Goal: Information Seeking & Learning: Learn about a topic

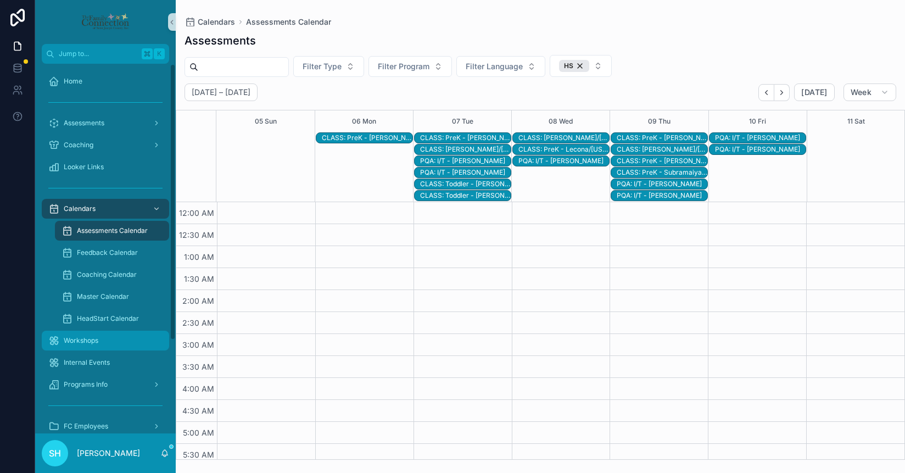
click at [85, 340] on span "Workshops" at bounding box center [81, 340] width 35 height 9
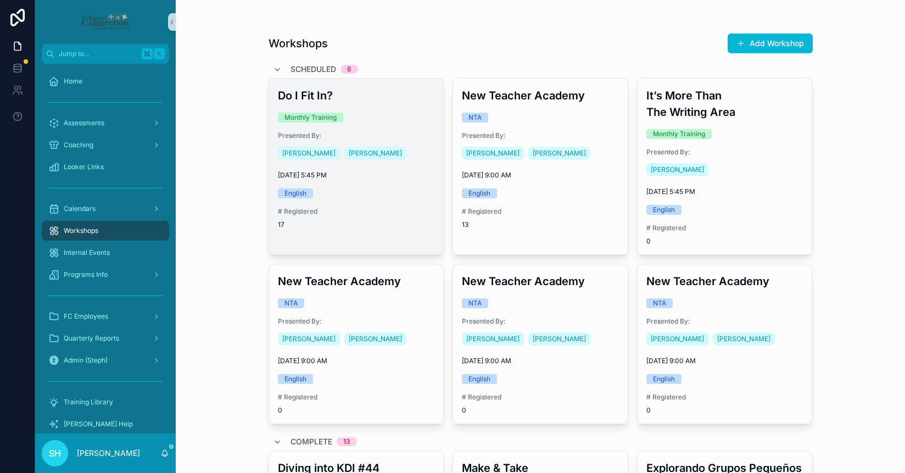
click at [388, 130] on div "Do I Fit In? Monthly Training Presented By: [PERSON_NAME] [PERSON_NAME] [DATE] …" at bounding box center [356, 158] width 175 height 159
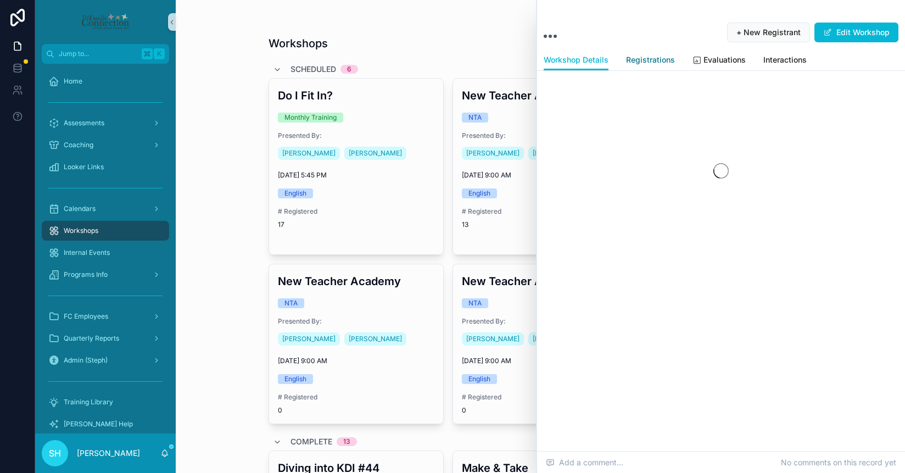
click at [653, 54] on span "Registrations" at bounding box center [650, 59] width 49 height 11
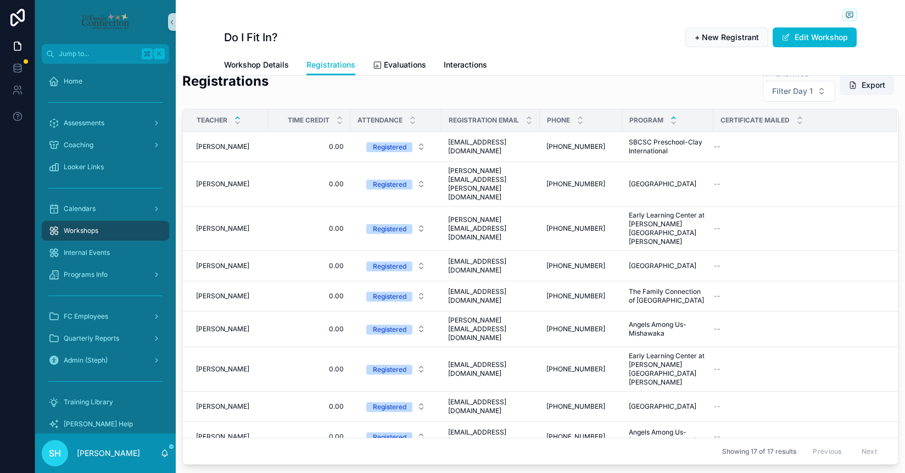
click at [677, 119] on icon "scrollable content" at bounding box center [673, 117] width 7 height 7
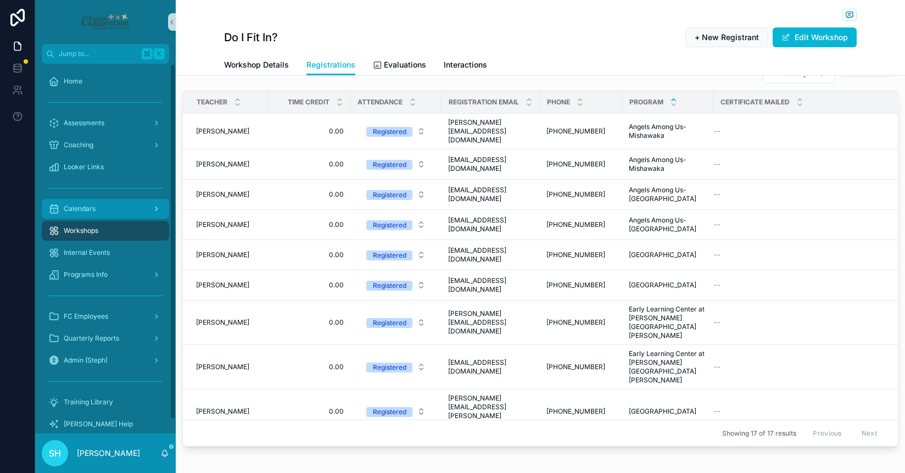
click at [86, 209] on span "Calendars" at bounding box center [80, 208] width 32 height 9
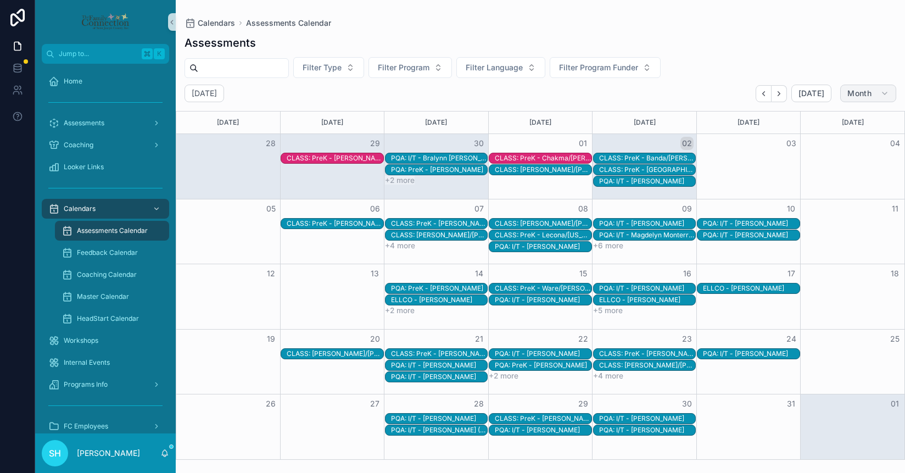
click at [860, 88] on span "Month" at bounding box center [860, 93] width 24 height 10
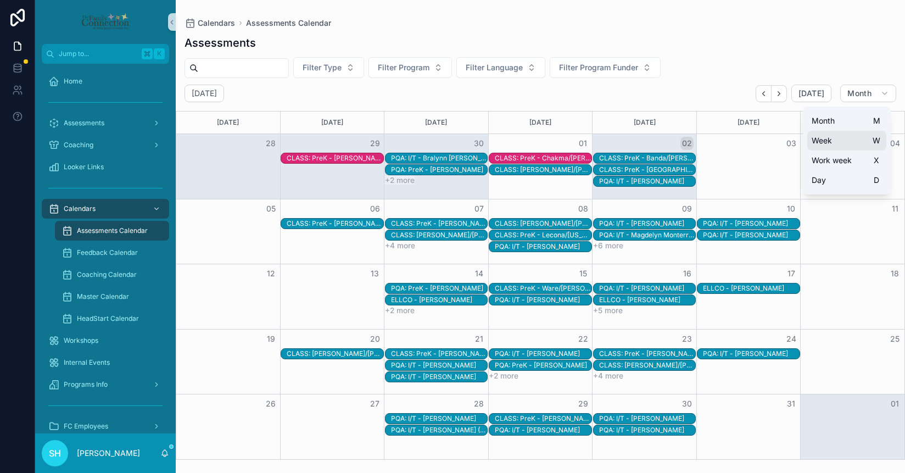
click at [822, 134] on button "Week W" at bounding box center [847, 141] width 79 height 20
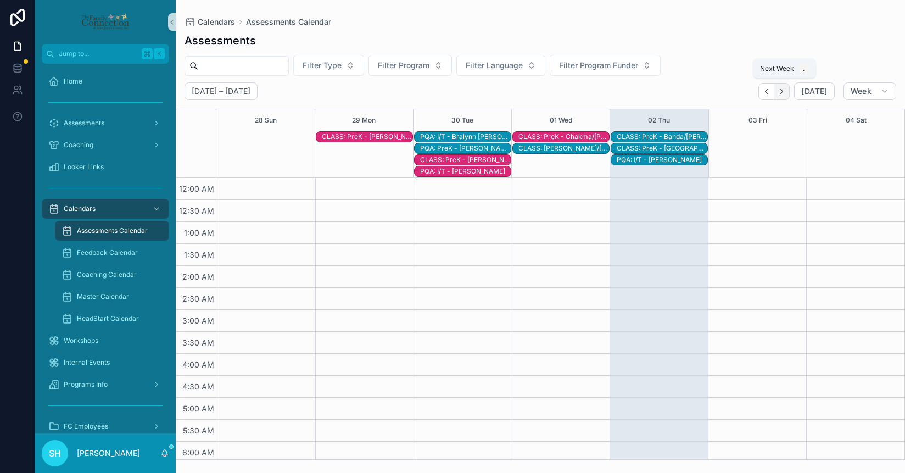
click at [786, 91] on icon "Next" at bounding box center [782, 91] width 8 height 8
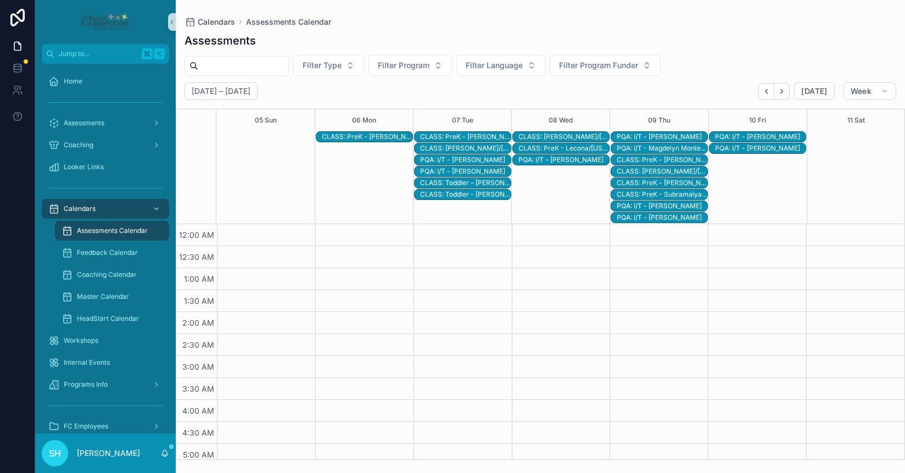
click at [475, 181] on div "CLASS: Toddler - [PERSON_NAME]/[PERSON_NAME]" at bounding box center [465, 183] width 91 height 9
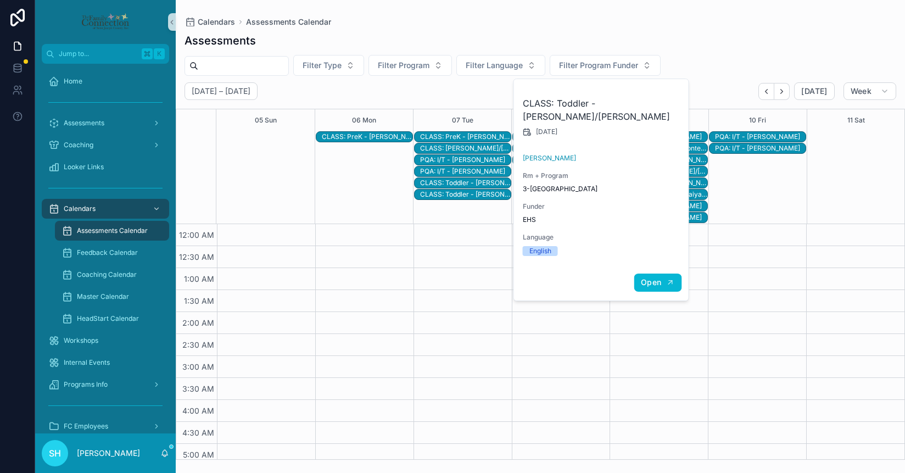
click at [654, 274] on button "Open" at bounding box center [658, 283] width 48 height 18
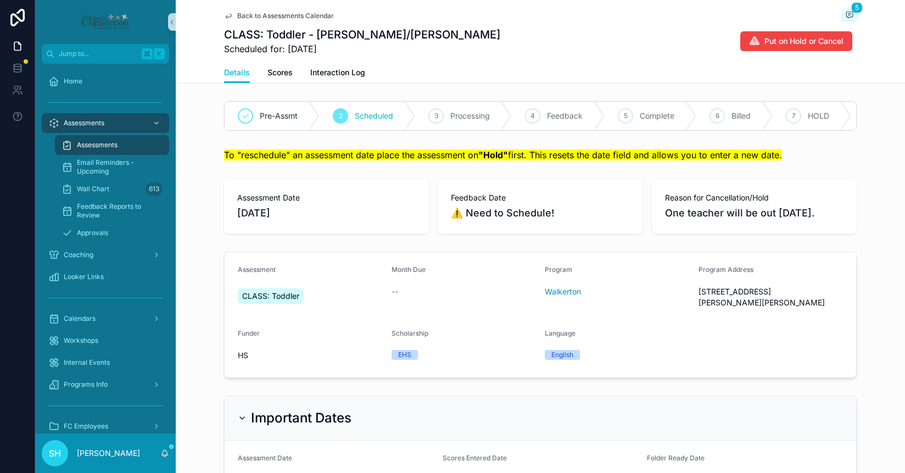
click at [233, 16] on link "Back to Assessments Calendar" at bounding box center [279, 16] width 110 height 9
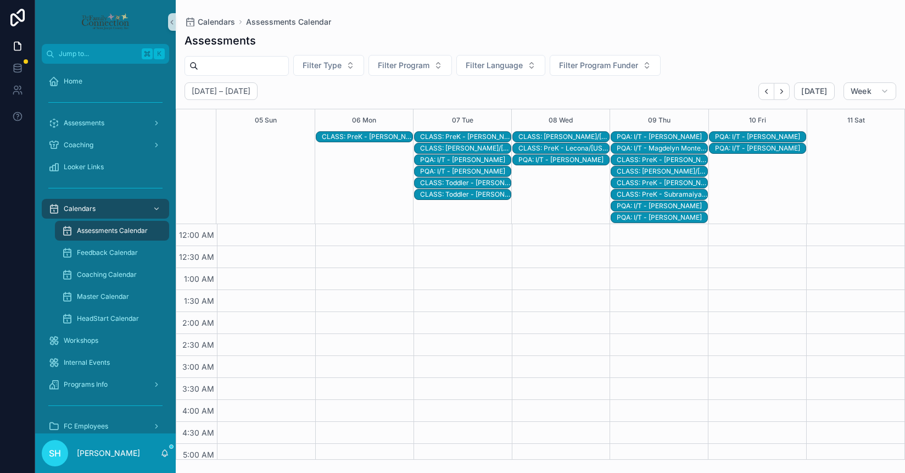
click at [451, 184] on div "CLASS: Toddler - [PERSON_NAME]/[PERSON_NAME]" at bounding box center [465, 183] width 91 height 9
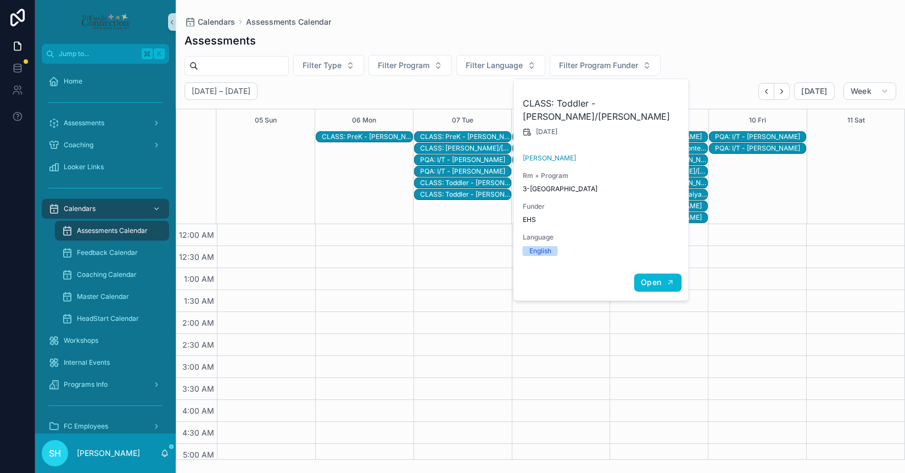
click at [651, 277] on span "Open" at bounding box center [651, 282] width 20 height 10
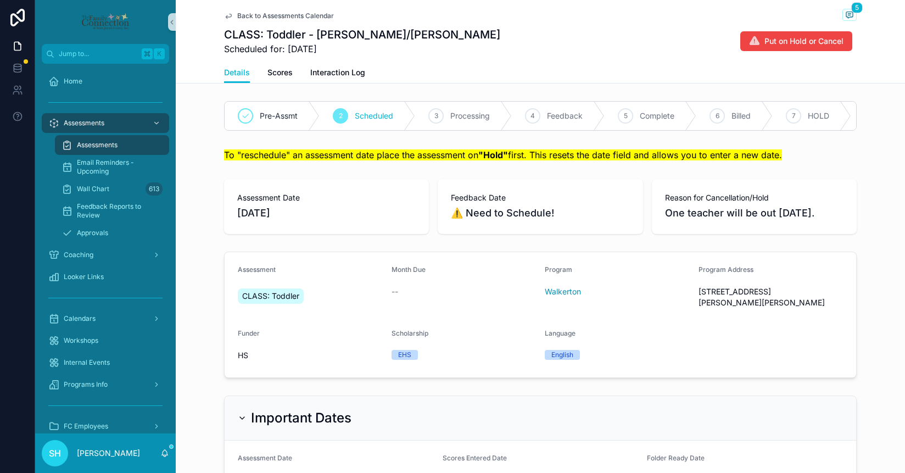
click at [263, 18] on span "Back to Assessments Calendar" at bounding box center [285, 16] width 97 height 9
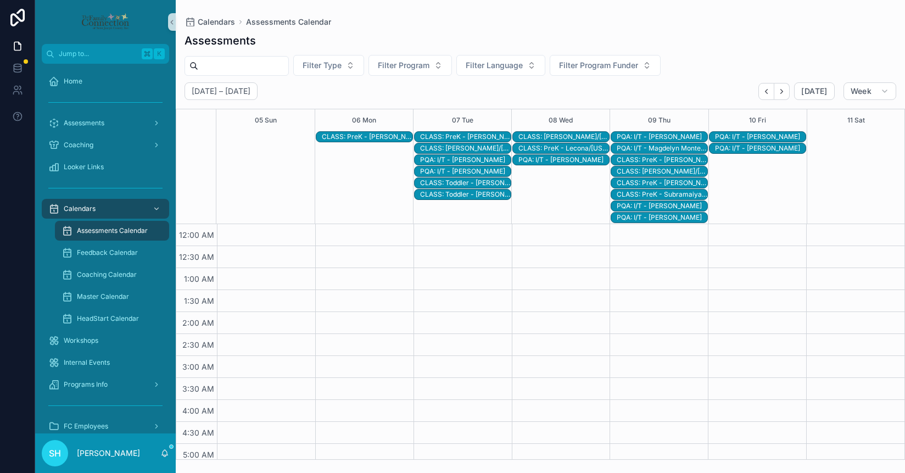
click at [474, 182] on div "CLASS: Toddler - [PERSON_NAME]/[PERSON_NAME]" at bounding box center [465, 183] width 91 height 9
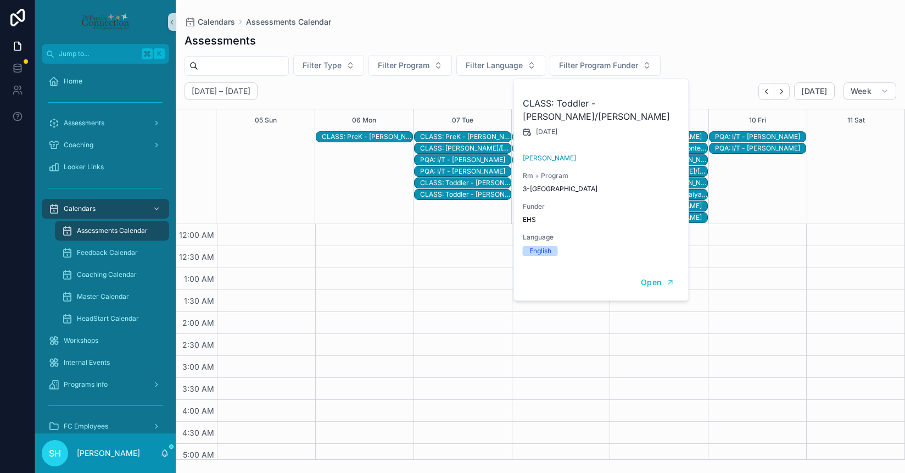
click at [466, 196] on div "CLASS: Toddler - [PERSON_NAME]/[PERSON_NAME]" at bounding box center [465, 194] width 91 height 9
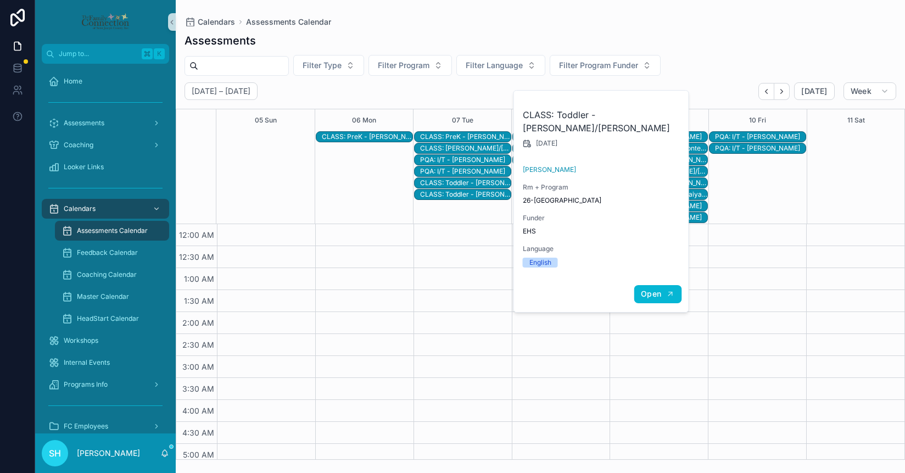
click at [654, 289] on span "Open" at bounding box center [651, 294] width 20 height 10
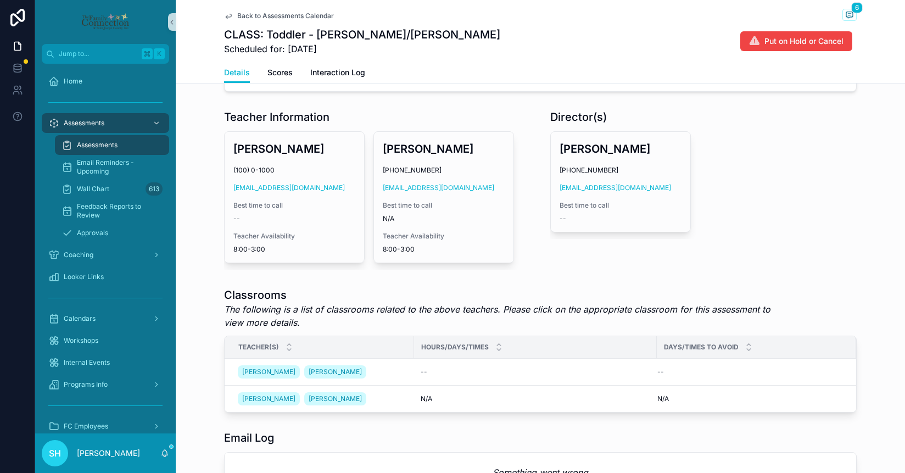
scroll to position [448, 0]
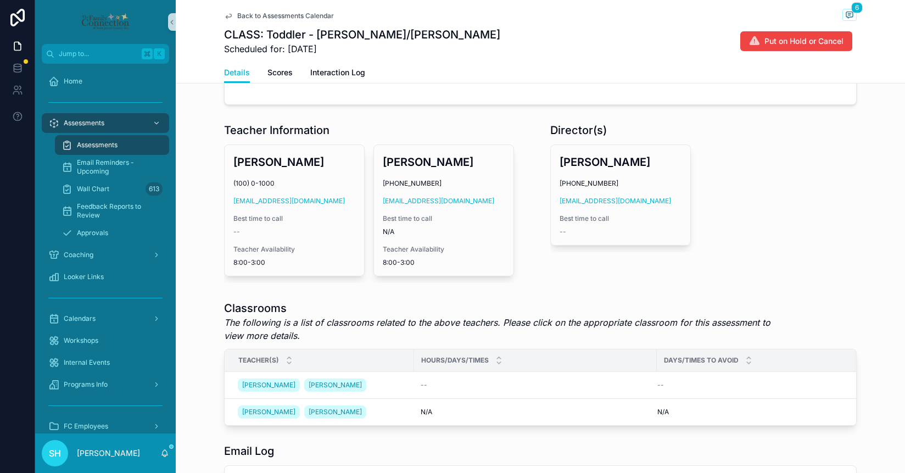
click at [304, 17] on span "Back to Assessments Calendar" at bounding box center [285, 16] width 97 height 9
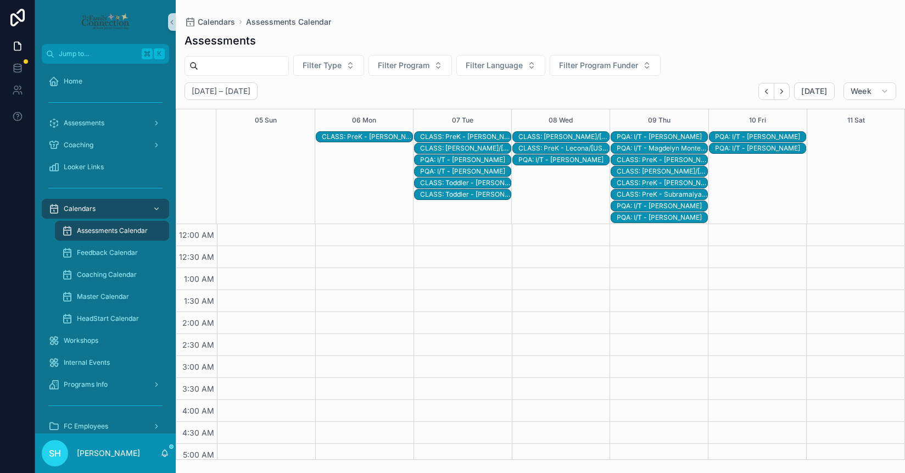
click at [584, 136] on div "CLASS: [PERSON_NAME]/[PERSON_NAME]" at bounding box center [564, 136] width 91 height 9
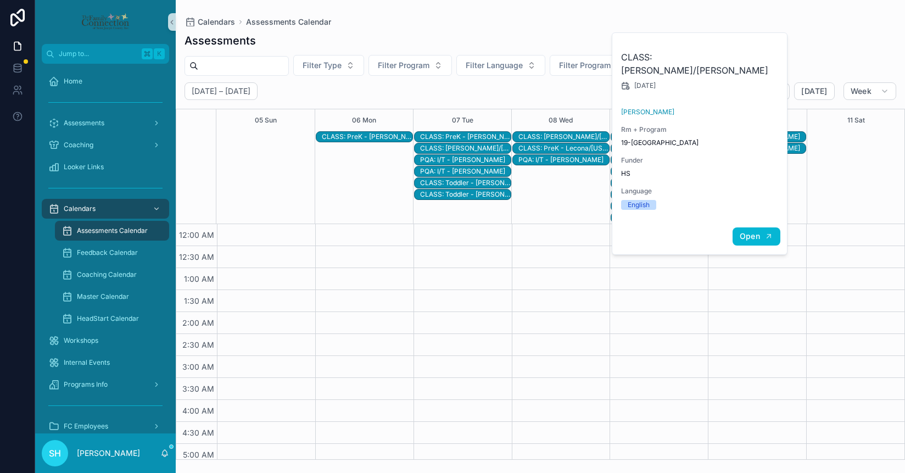
click at [750, 231] on span "Open" at bounding box center [750, 236] width 20 height 10
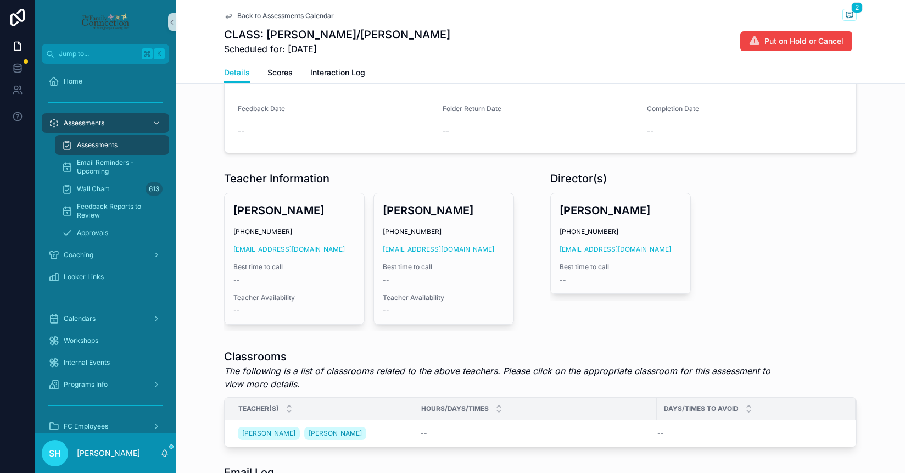
scroll to position [399, 0]
click at [290, 15] on span "Back to Assessments Calendar" at bounding box center [285, 16] width 97 height 9
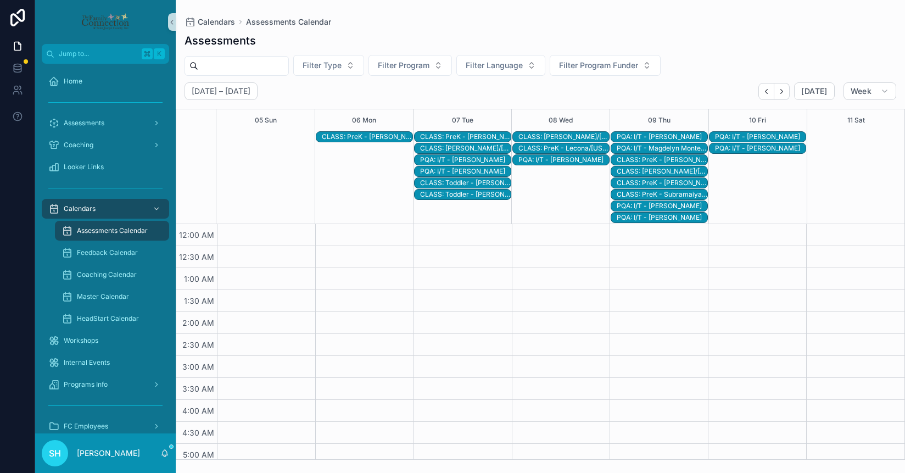
click at [472, 183] on div "CLASS: Toddler - [PERSON_NAME]/[PERSON_NAME]" at bounding box center [465, 183] width 91 height 9
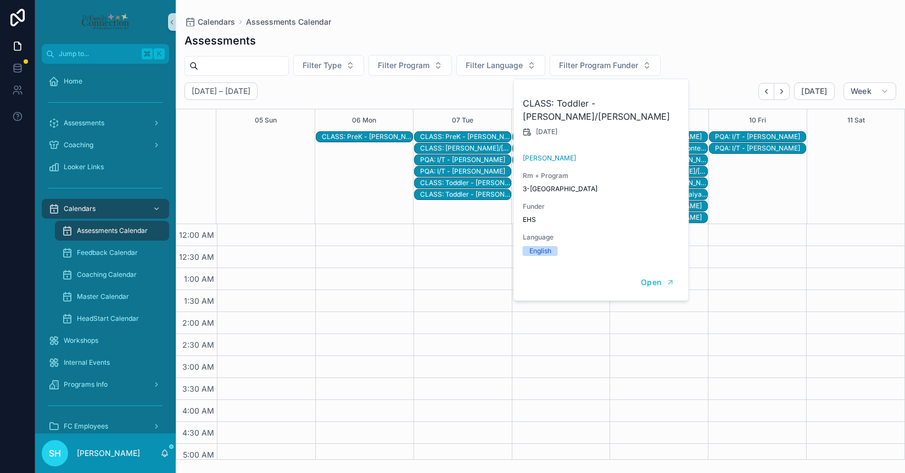
click at [657, 265] on div "Open" at bounding box center [601, 283] width 175 height 36
click at [656, 277] on span "Open" at bounding box center [651, 282] width 20 height 10
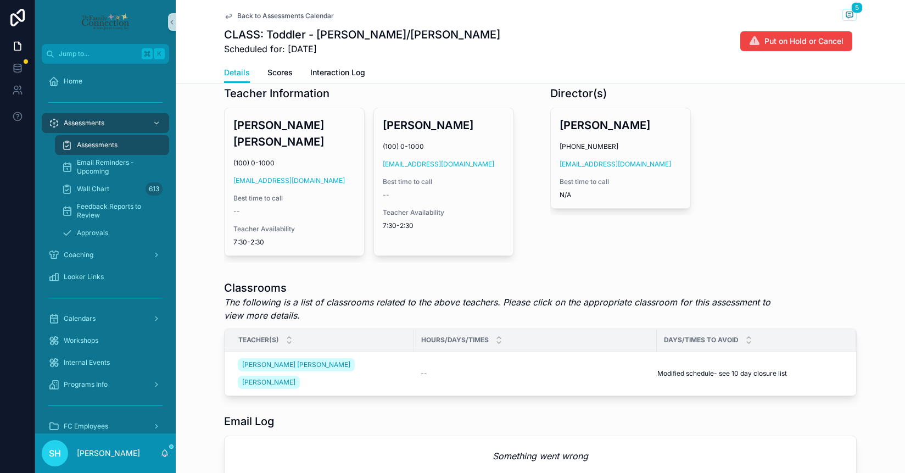
scroll to position [472, 0]
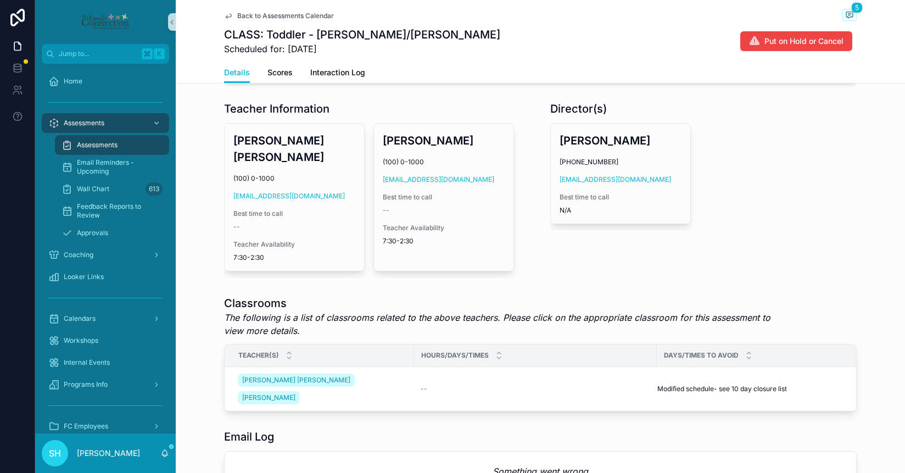
click at [305, 14] on span "Back to Assessments Calendar" at bounding box center [285, 16] width 97 height 9
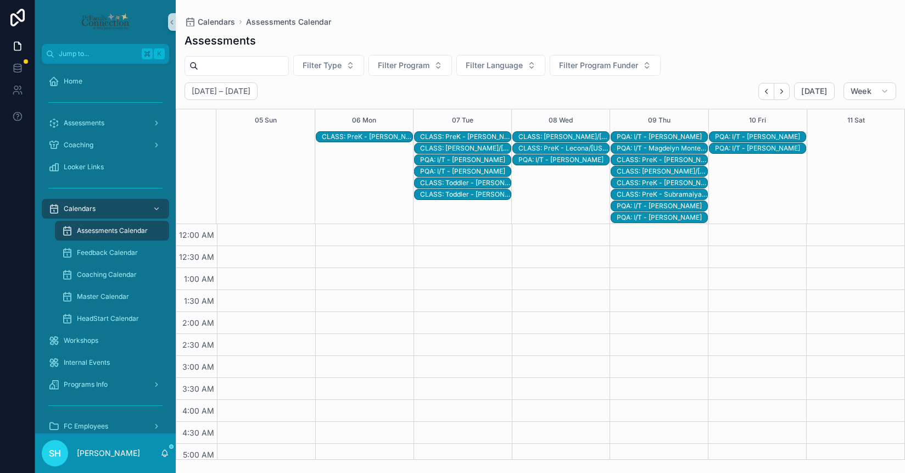
click at [466, 195] on div "CLASS: Toddler - [PERSON_NAME]/[PERSON_NAME]" at bounding box center [465, 194] width 91 height 9
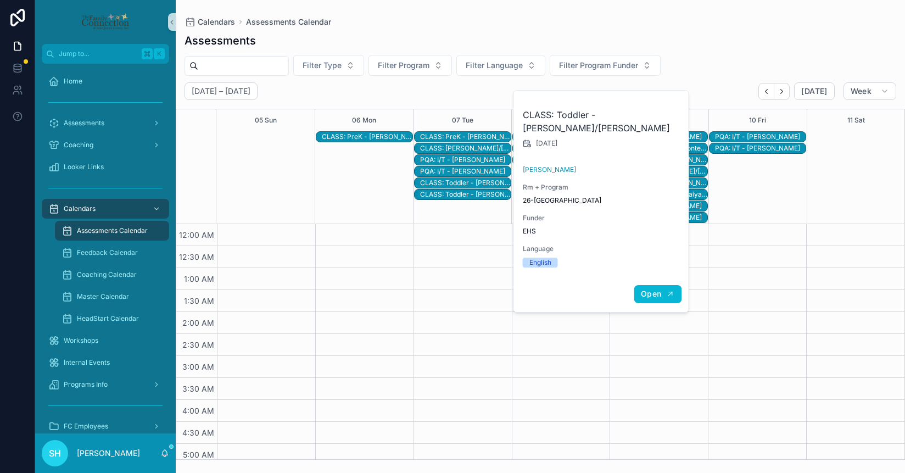
click at [651, 289] on span "Open" at bounding box center [651, 294] width 20 height 10
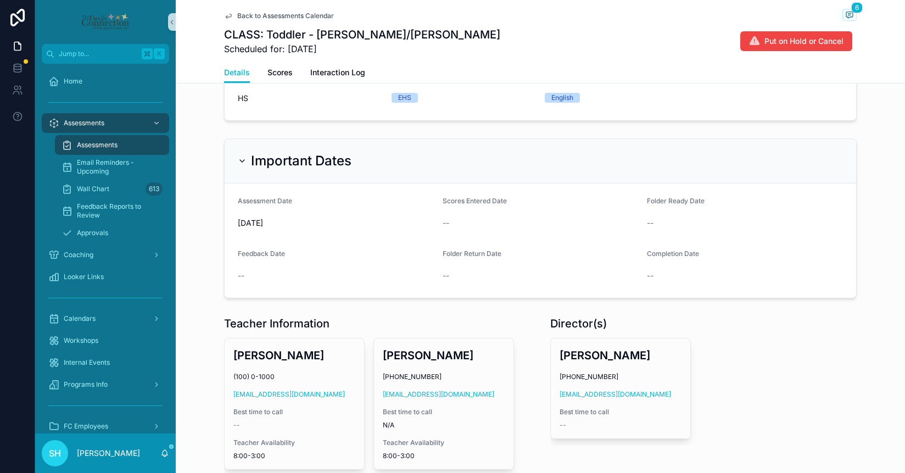
scroll to position [289, 0]
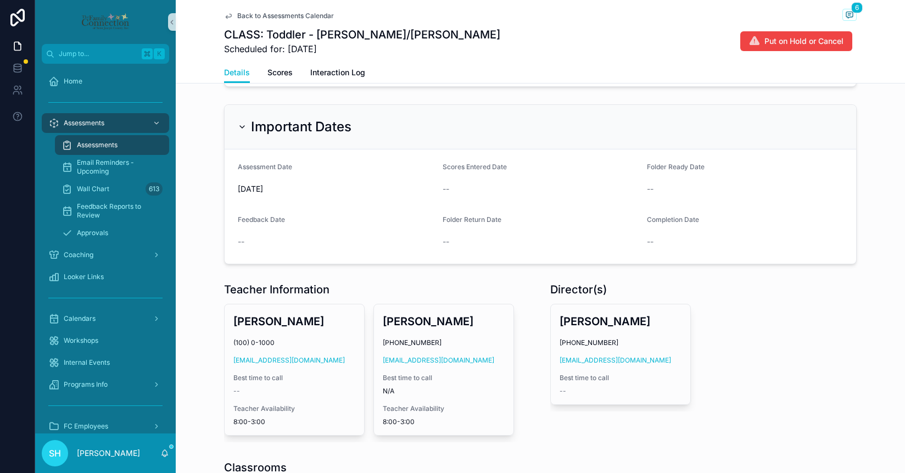
click at [288, 20] on span "Back to Assessments Calendar" at bounding box center [285, 16] width 97 height 9
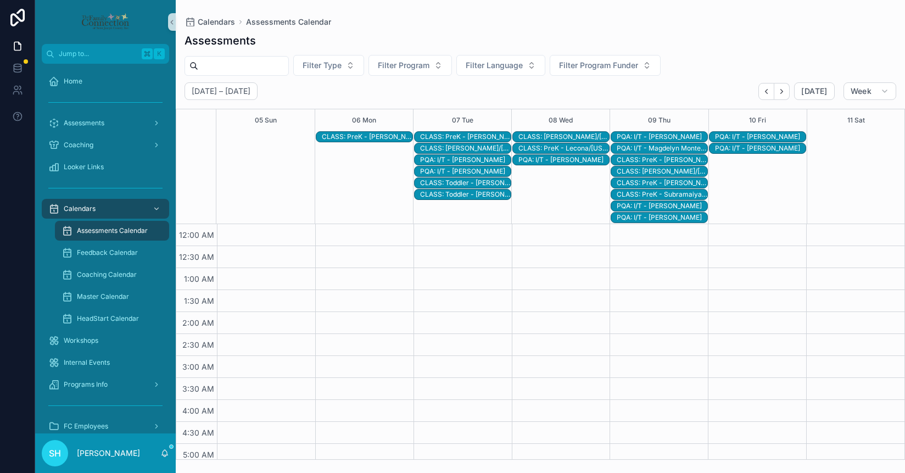
click at [567, 134] on div "CLASS: [PERSON_NAME]/[PERSON_NAME]" at bounding box center [564, 136] width 91 height 9
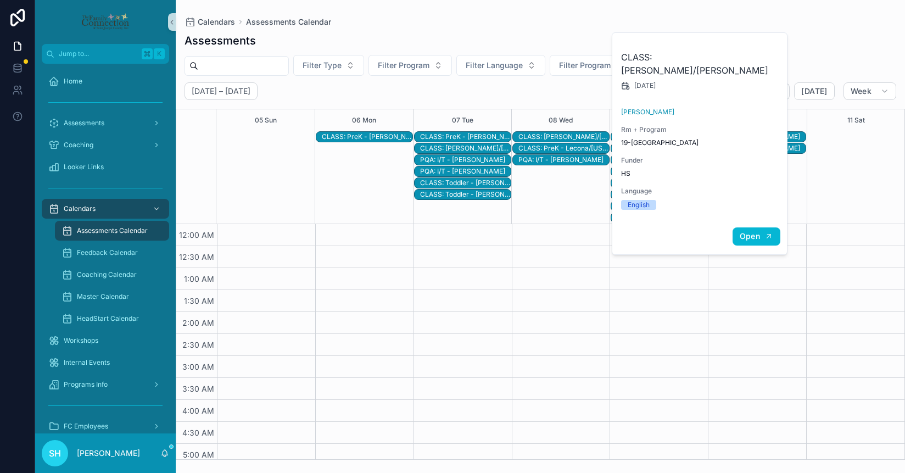
click at [750, 231] on span "Open" at bounding box center [750, 236] width 20 height 10
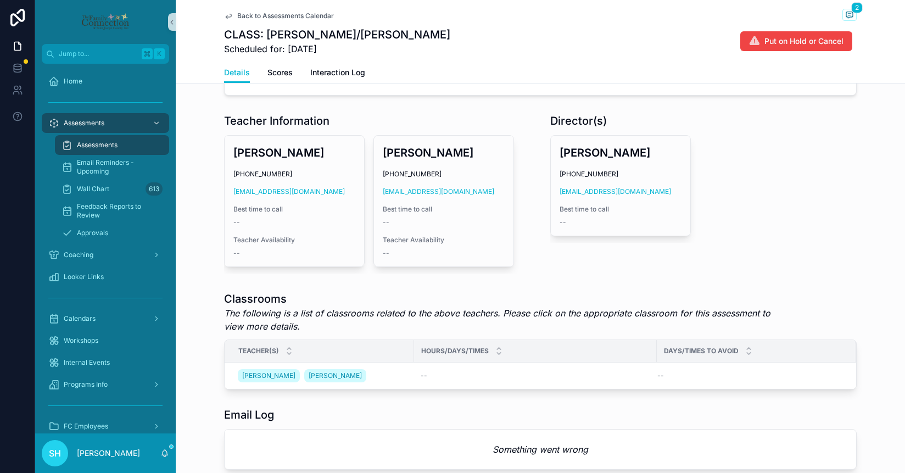
scroll to position [455, 0]
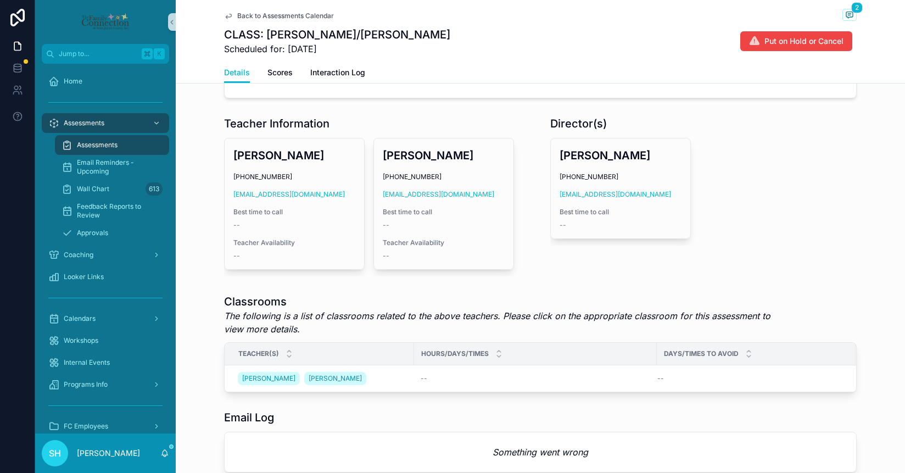
click at [327, 18] on span "Back to Assessments Calendar" at bounding box center [285, 16] width 97 height 9
